Goal: Task Accomplishment & Management: Manage account settings

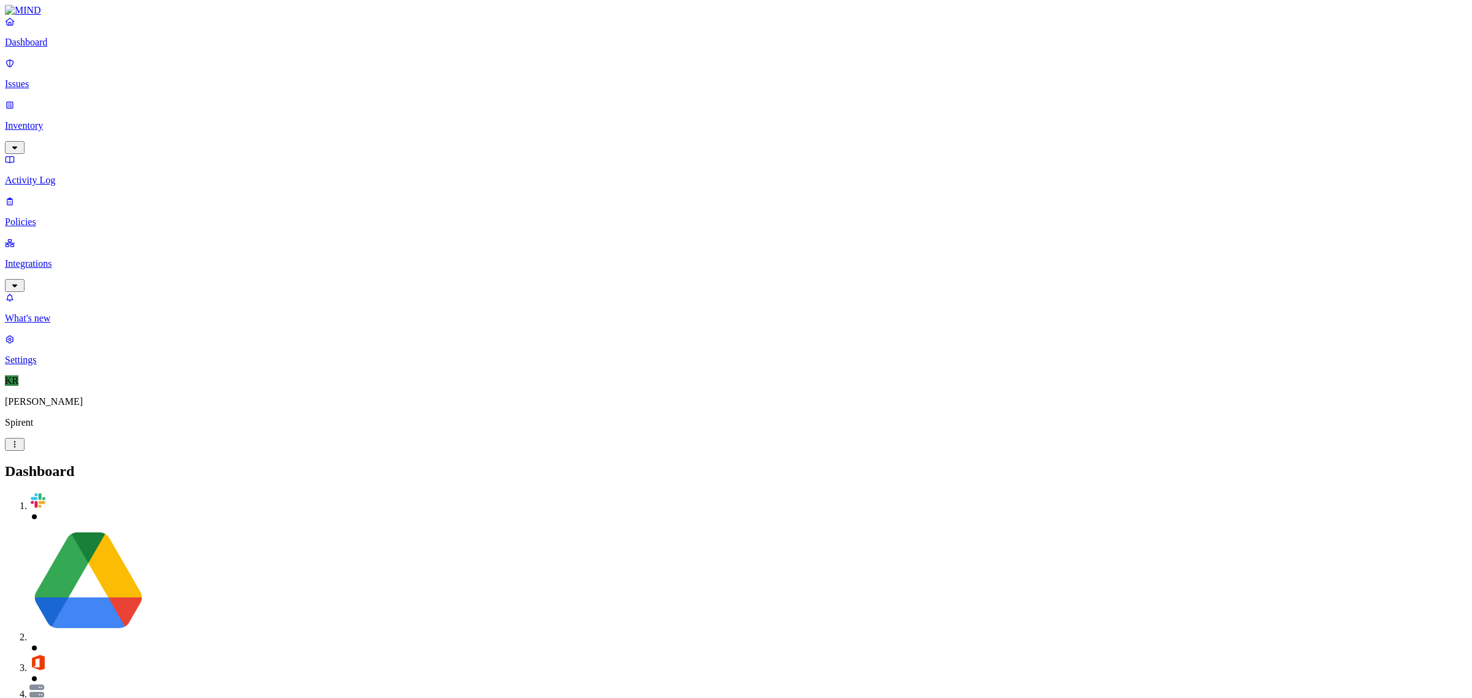
click at [34, 79] on p "Issues" at bounding box center [736, 84] width 1462 height 11
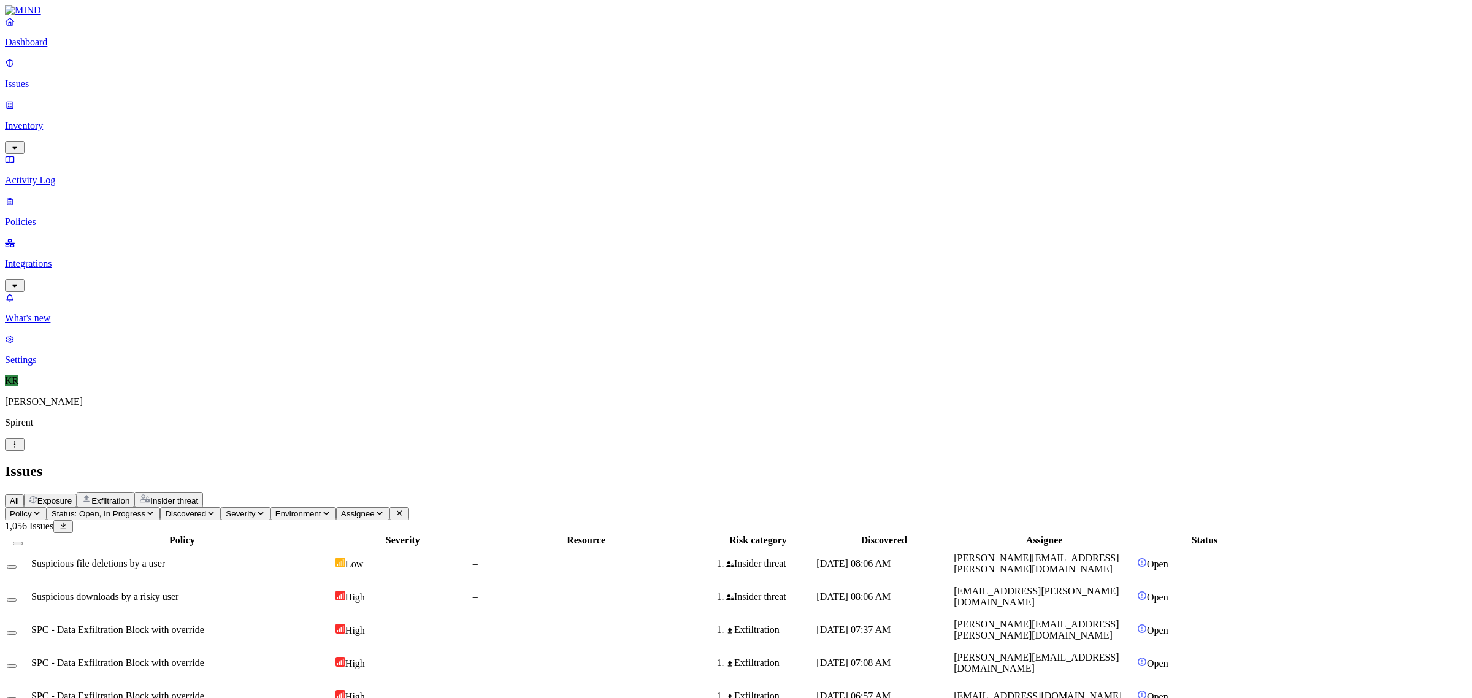
click at [77, 494] on button "Exposure" at bounding box center [50, 500] width 53 height 13
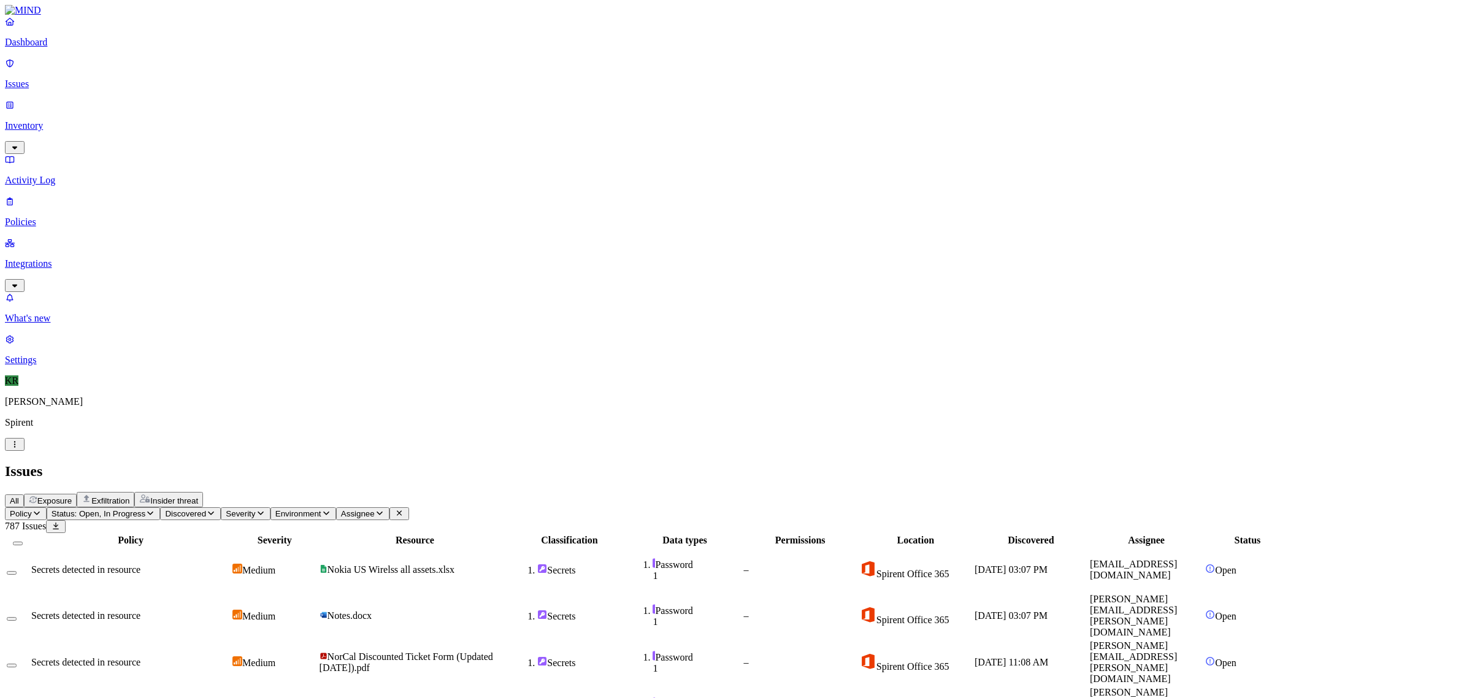
click at [129, 496] on span "Exfiltration" at bounding box center [110, 500] width 38 height 9
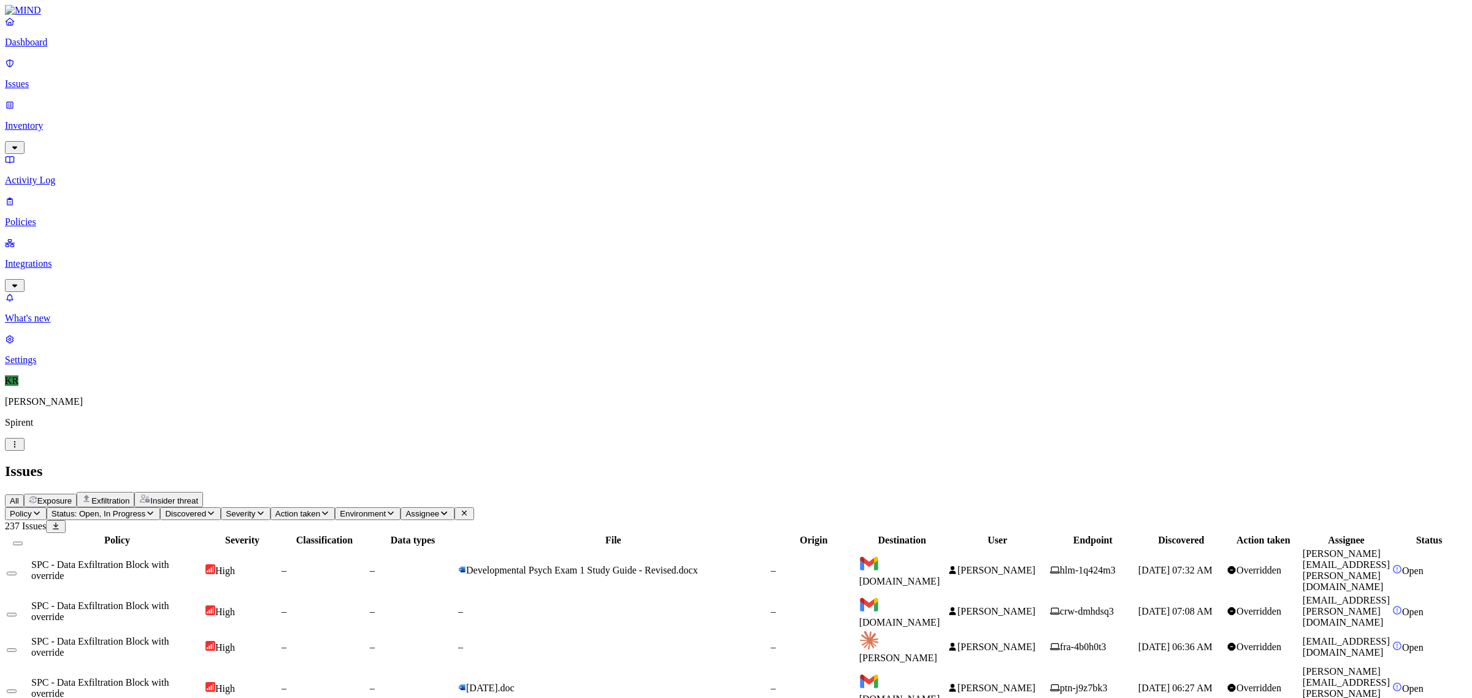
click at [439, 509] on span "Assignee" at bounding box center [422, 513] width 34 height 9
type input "gert"
click at [602, 134] on div "[EMAIL_ADDRESS][DOMAIN_NAME]" at bounding box center [642, 128] width 118 height 22
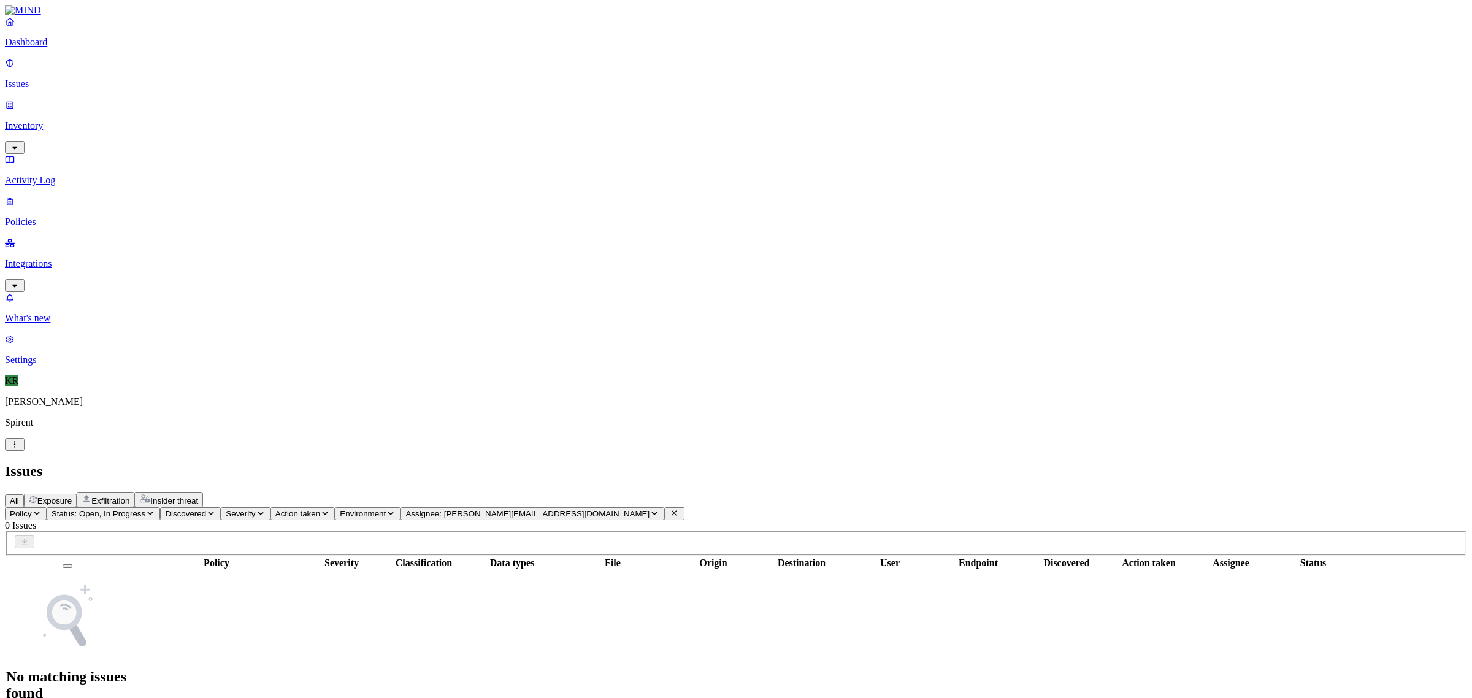
click at [145, 509] on span "Status: Open, In Progress" at bounding box center [99, 513] width 94 height 9
click at [253, 200] on span "Resolved" at bounding box center [241, 205] width 37 height 10
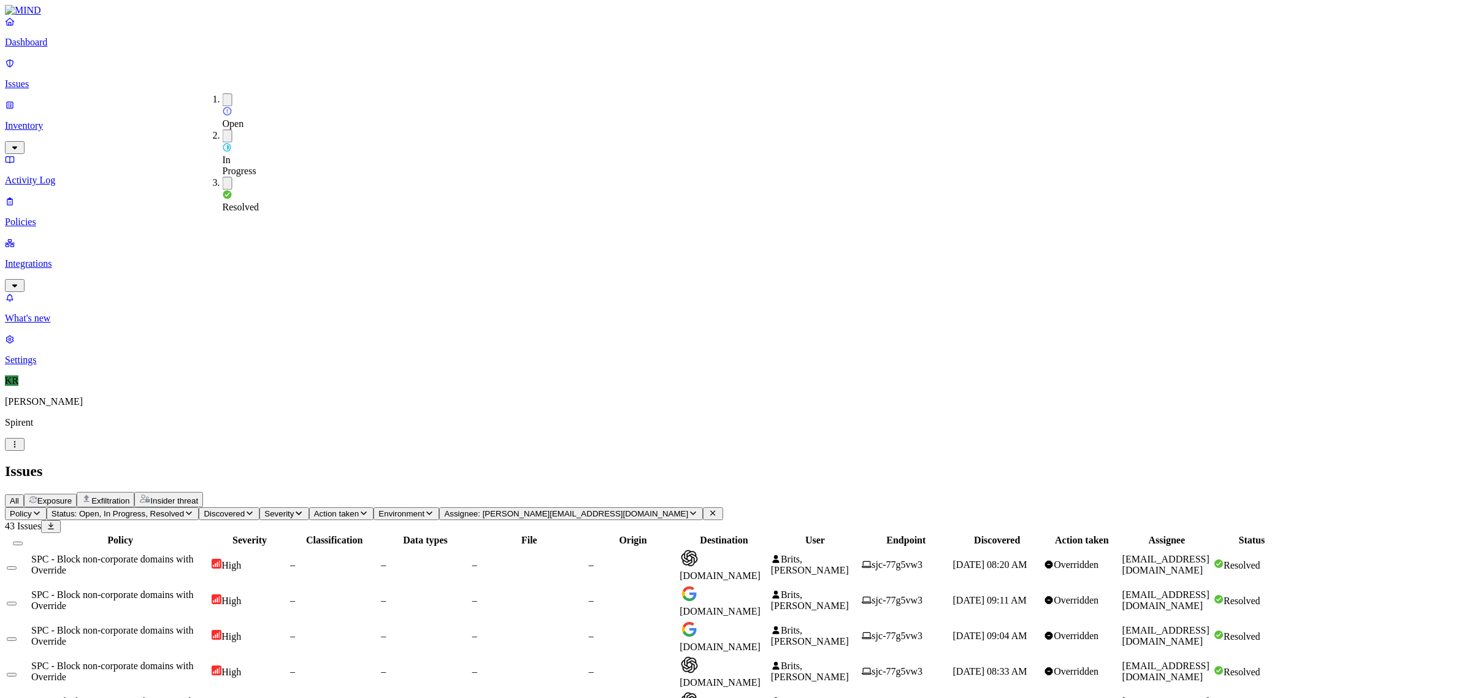
click at [588, 463] on h2 "Issues" at bounding box center [736, 471] width 1462 height 17
click at [36, 120] on p "Inventory" at bounding box center [736, 125] width 1462 height 11
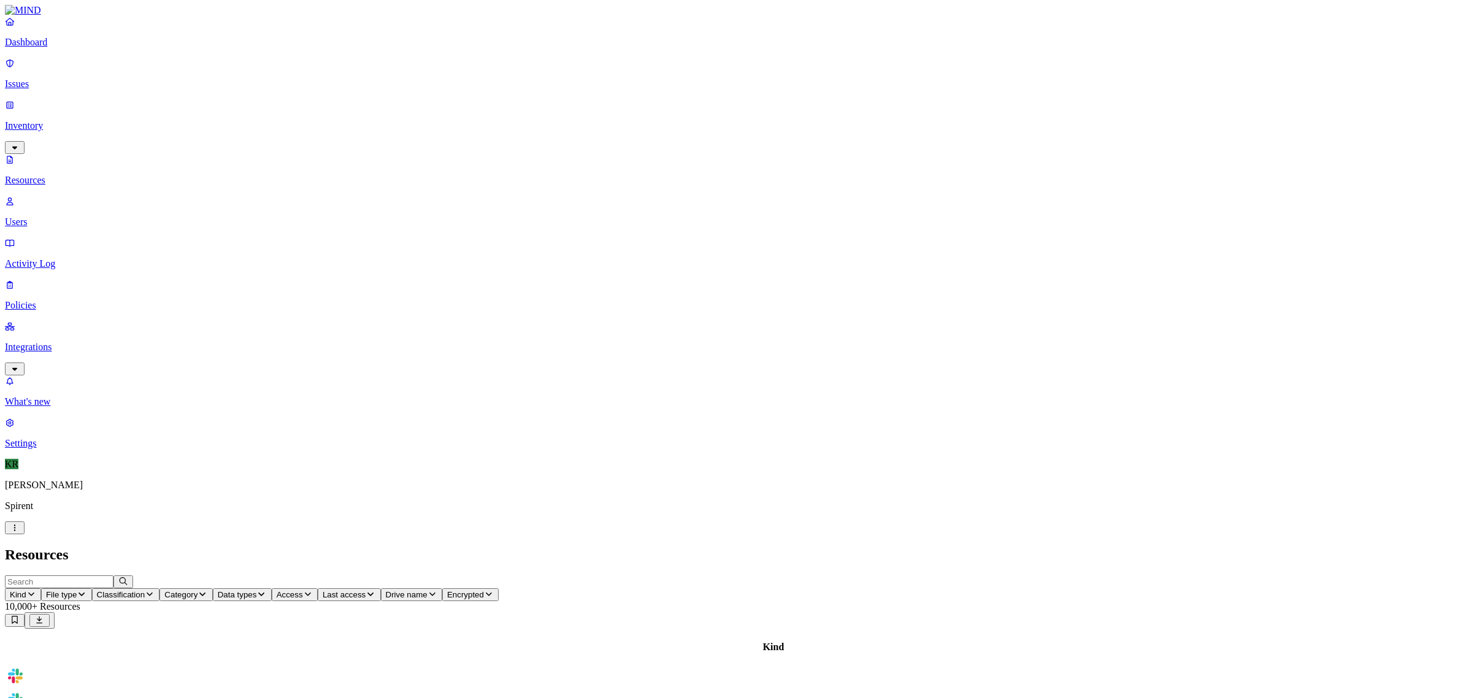
click at [63, 321] on link "Integrations" at bounding box center [736, 347] width 1462 height 53
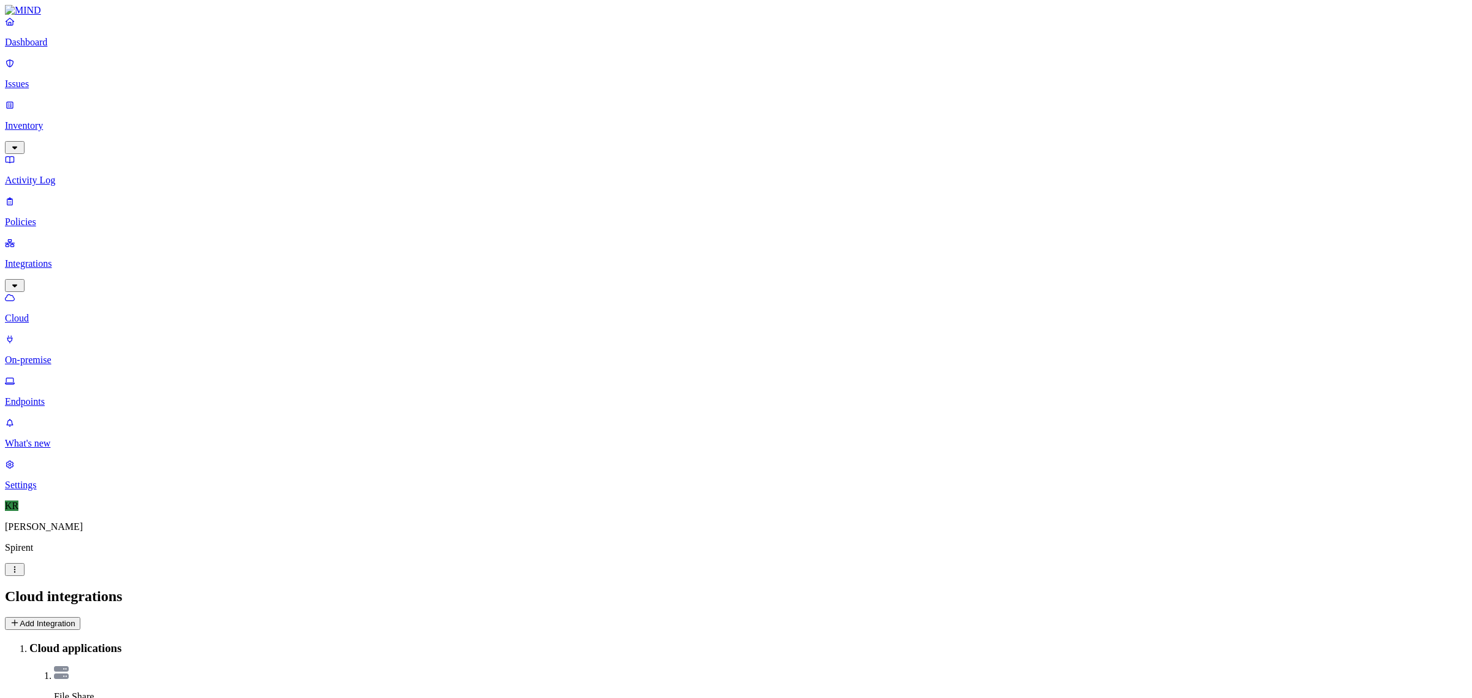
click at [48, 396] on p "Endpoints" at bounding box center [736, 401] width 1462 height 11
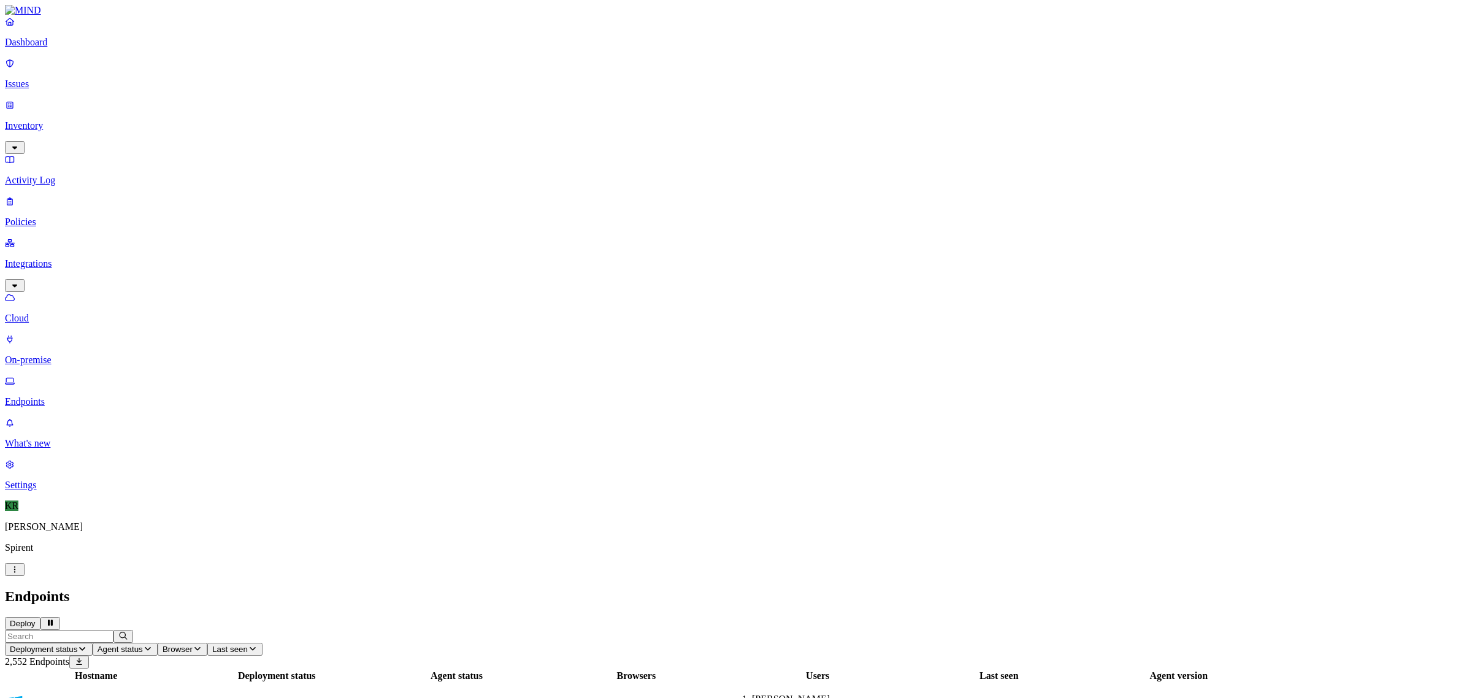
scroll to position [169, 0]
click at [29, 69] on link "Issues" at bounding box center [736, 74] width 1462 height 32
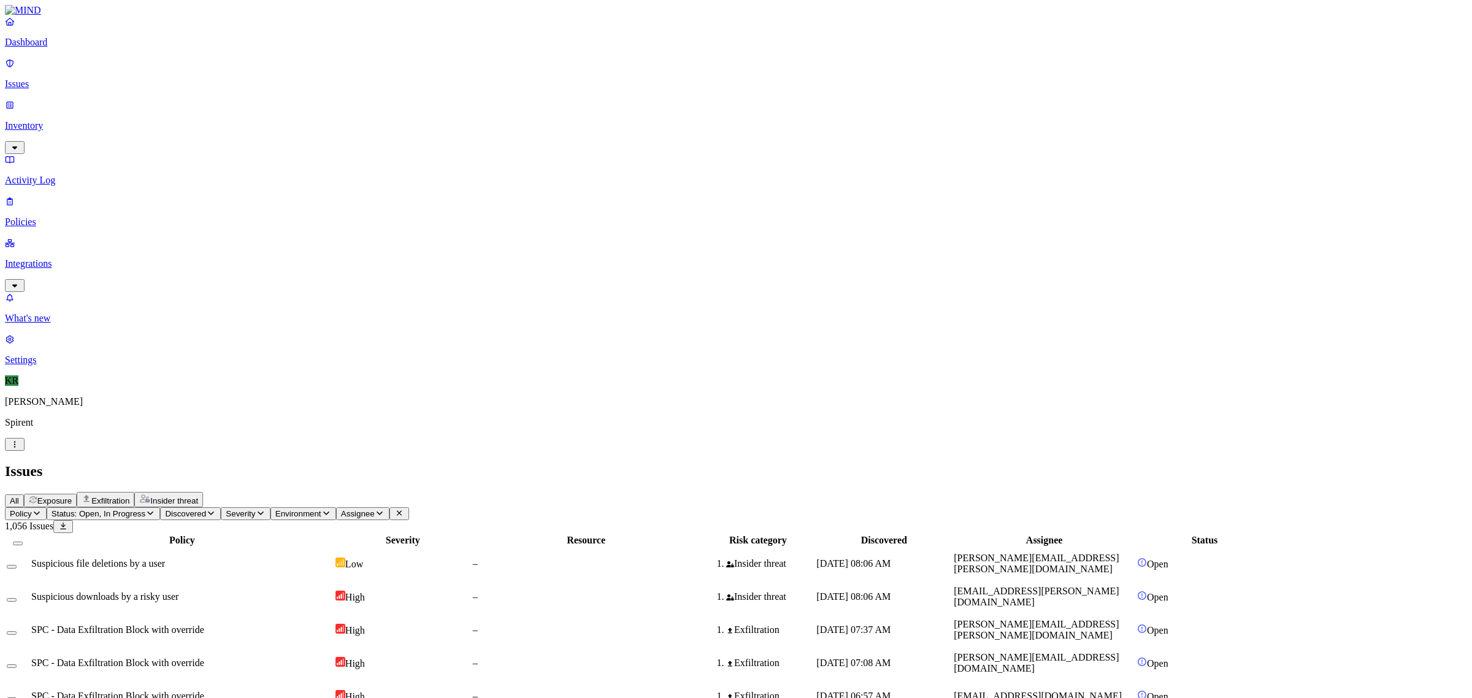
click at [72, 496] on span "Exposure" at bounding box center [54, 500] width 34 height 9
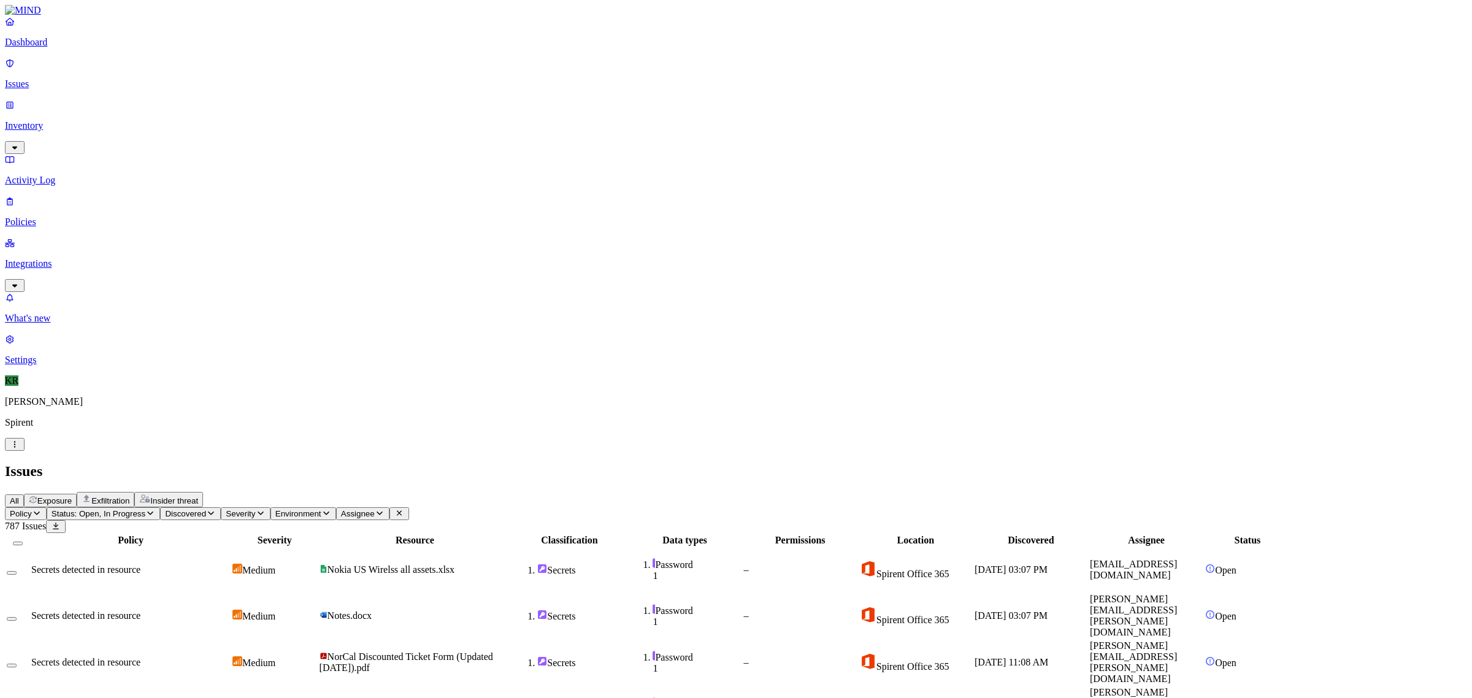
scroll to position [189, 0]
